Goal: Find contact information: Find contact information

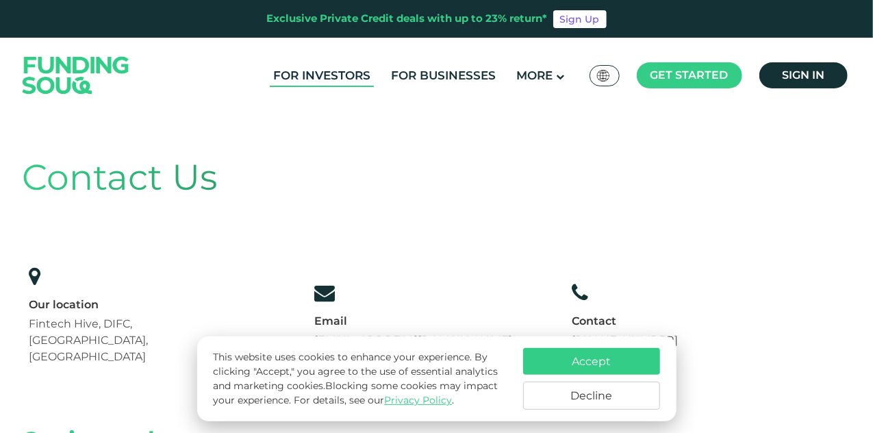
click at [302, 77] on link "For Investors" at bounding box center [322, 75] width 104 height 23
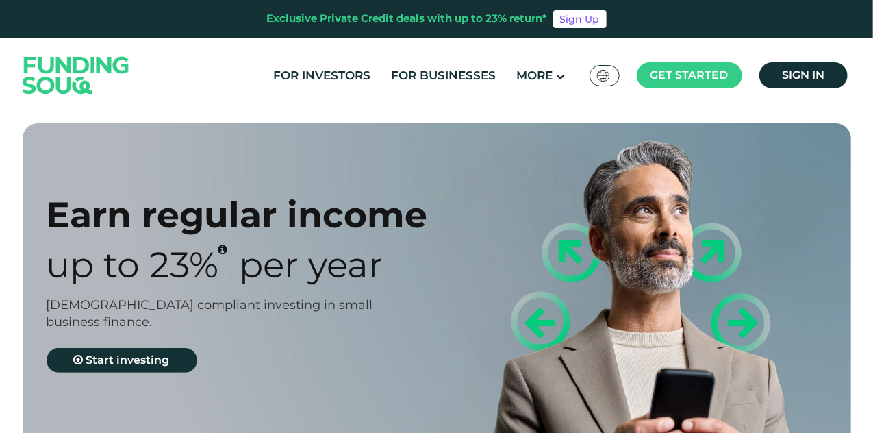
type tc-range-slider "4"
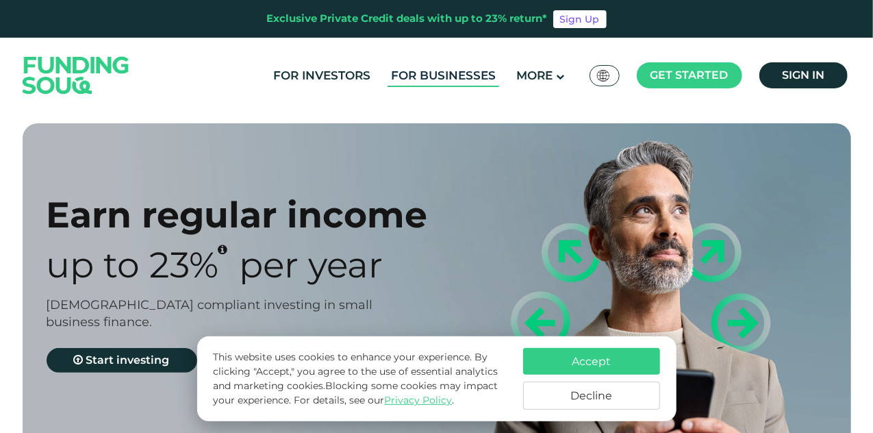
click at [449, 82] on link "For Businesses" at bounding box center [444, 75] width 112 height 23
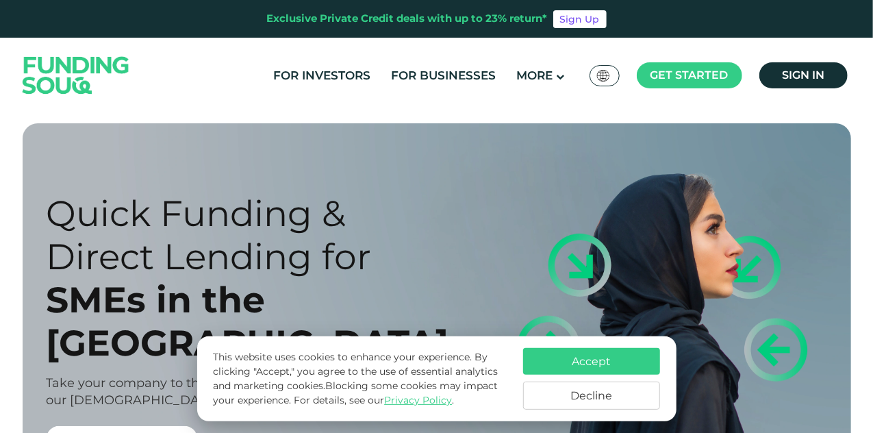
click at [608, 405] on button "Decline" at bounding box center [591, 396] width 137 height 28
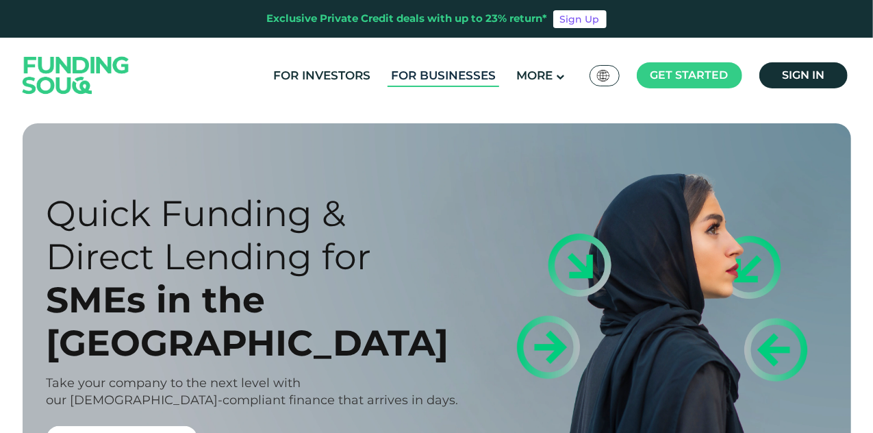
click at [464, 73] on link "For Businesses" at bounding box center [444, 75] width 112 height 23
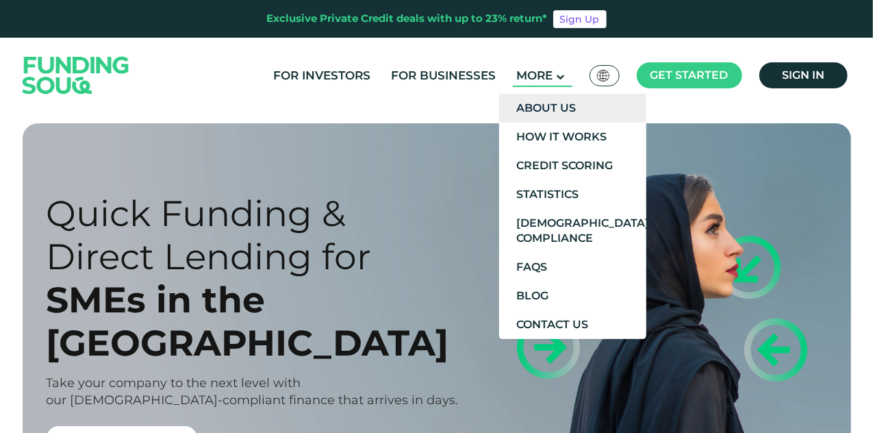
click at [553, 107] on link "About Us" at bounding box center [572, 108] width 147 height 29
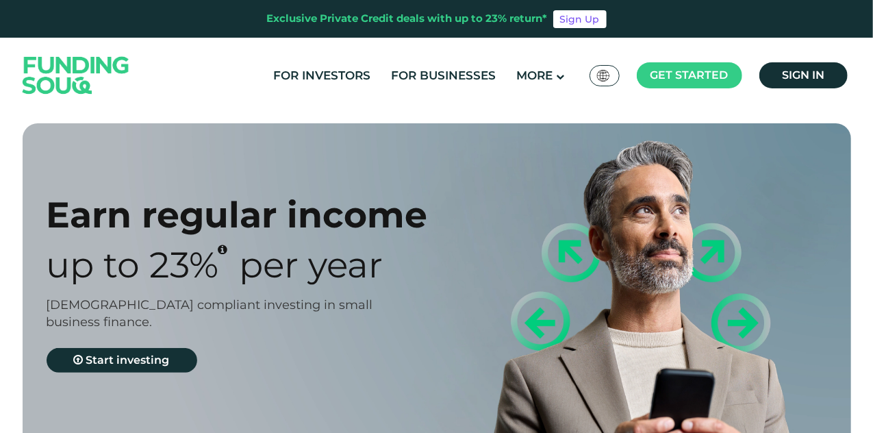
type tc-range-slider "4"
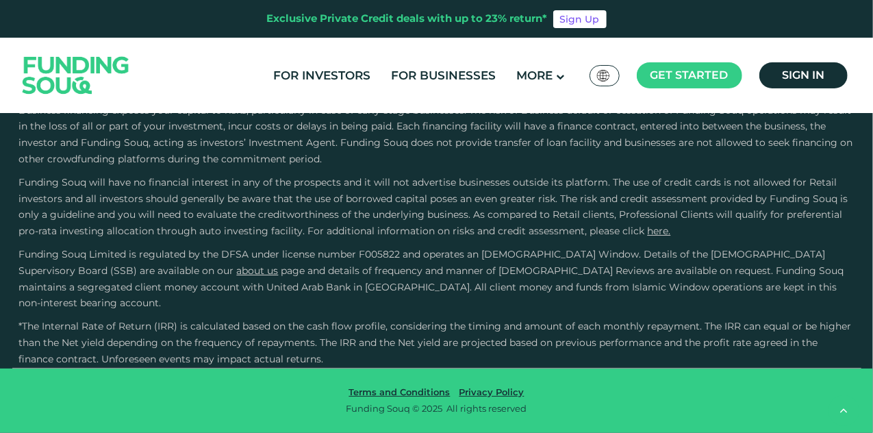
scroll to position [4587, 0]
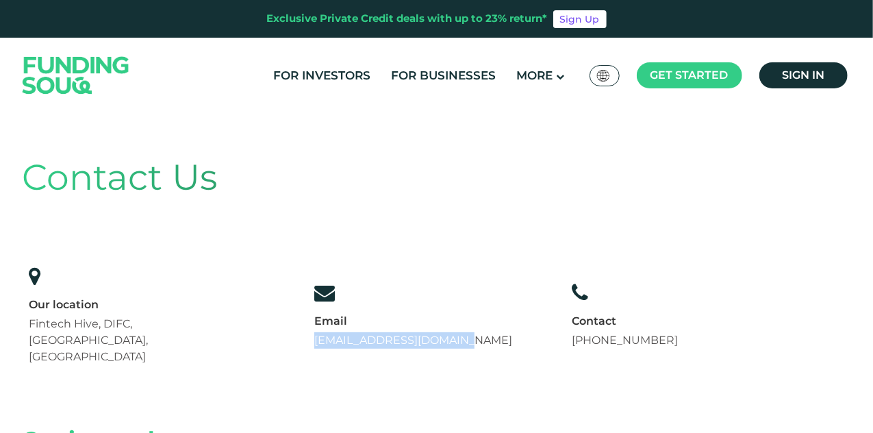
drag, startPoint x: 311, startPoint y: 320, endPoint x: 505, endPoint y: 327, distance: 194.0
click at [505, 327] on div "Our location Fintech Hive, DIFC, Dubai, UAE Email support@fundingsouq.com +971 …" at bounding box center [354, 315] width 663 height 113
copy link "[EMAIL_ADDRESS][DOMAIN_NAME]"
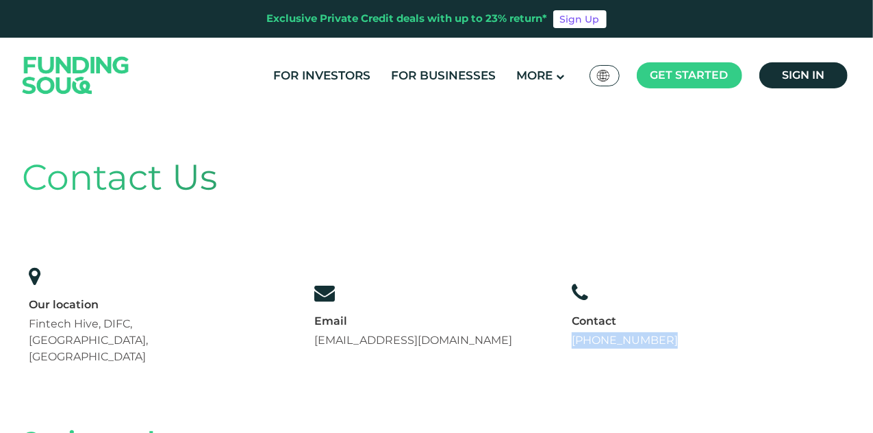
drag, startPoint x: 585, startPoint y: 327, endPoint x: 679, endPoint y: 322, distance: 94.6
click at [679, 322] on div "Our location Fintech Hive, DIFC, Dubai, UAE Email support@fundingsouq.com +971 …" at bounding box center [354, 315] width 663 height 113
copy link "[PHONE_NUMBER]"
